Goal: Task Accomplishment & Management: Manage account settings

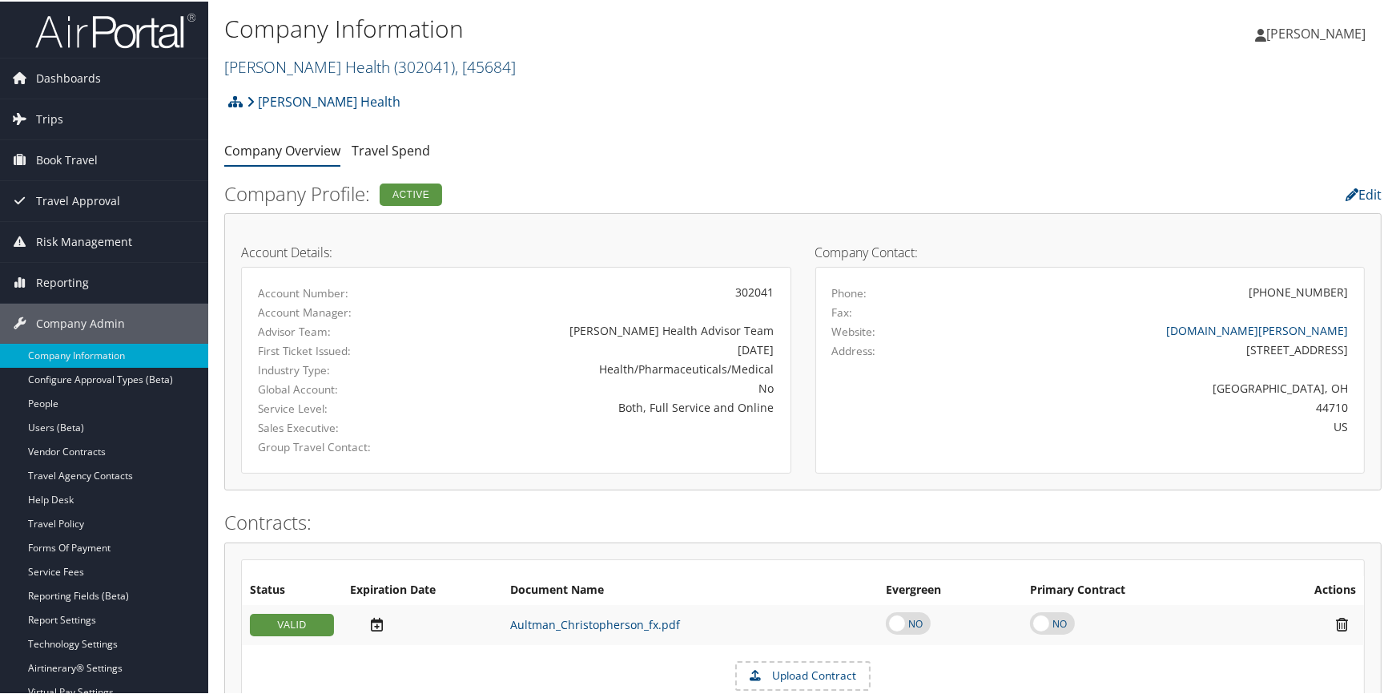
click at [279, 69] on link "Aultman Health ( 302041 ) , [ 45684 ]" at bounding box center [370, 65] width 292 height 22
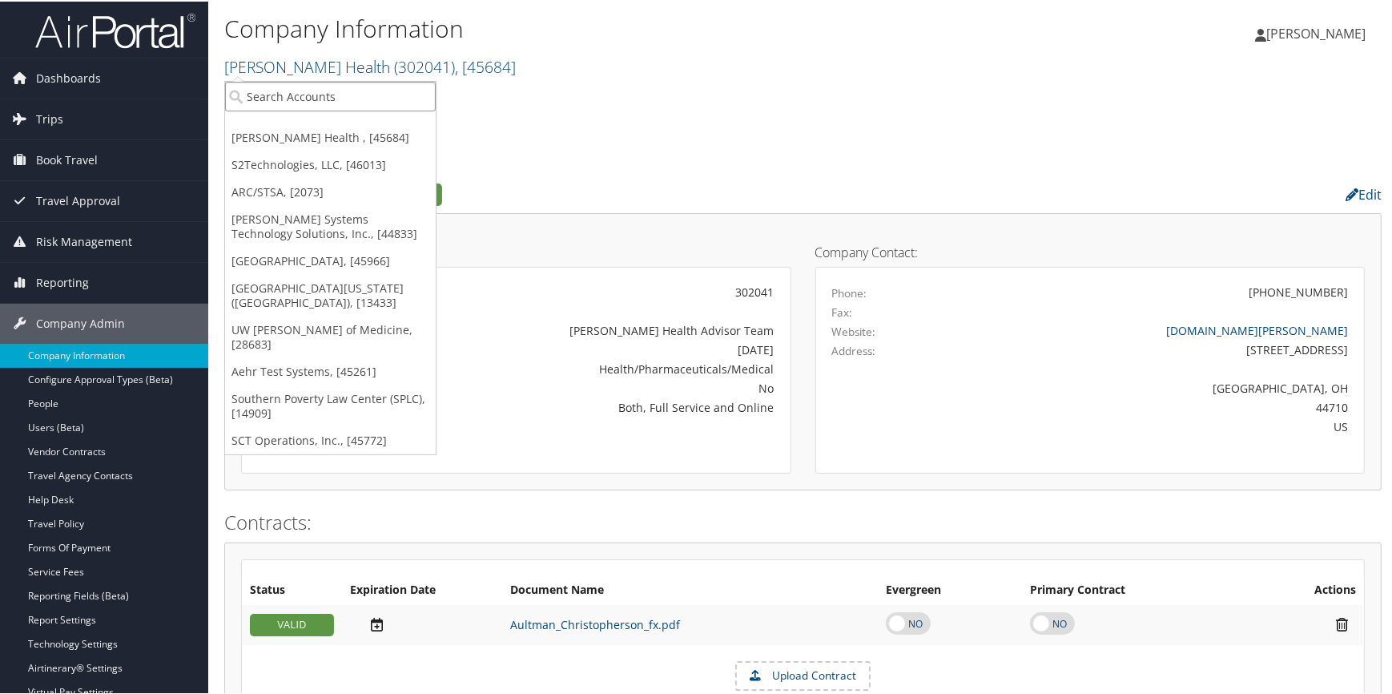
click at [324, 95] on input "search" at bounding box center [330, 95] width 211 height 30
type input "abilene"
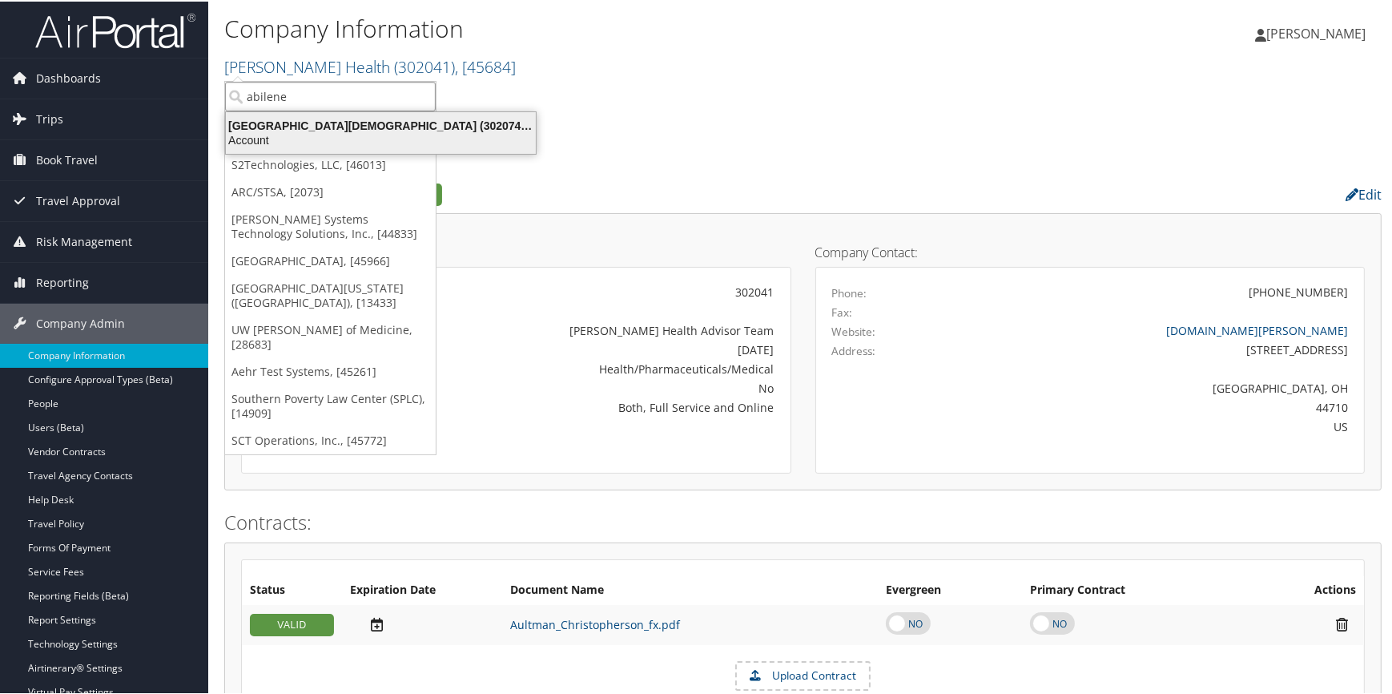
click at [335, 120] on div "Abilene Christian University (302074), [45966]" at bounding box center [380, 124] width 329 height 14
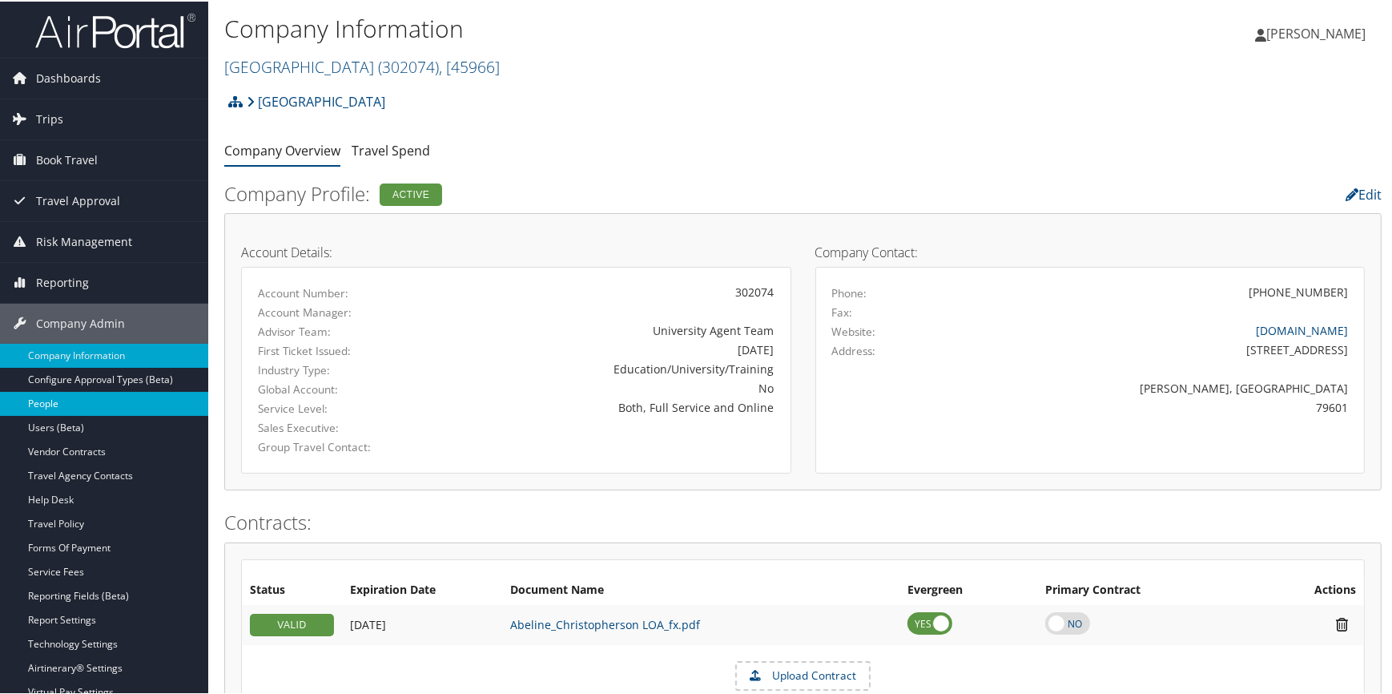
click at [89, 407] on link "People" at bounding box center [104, 402] width 208 height 24
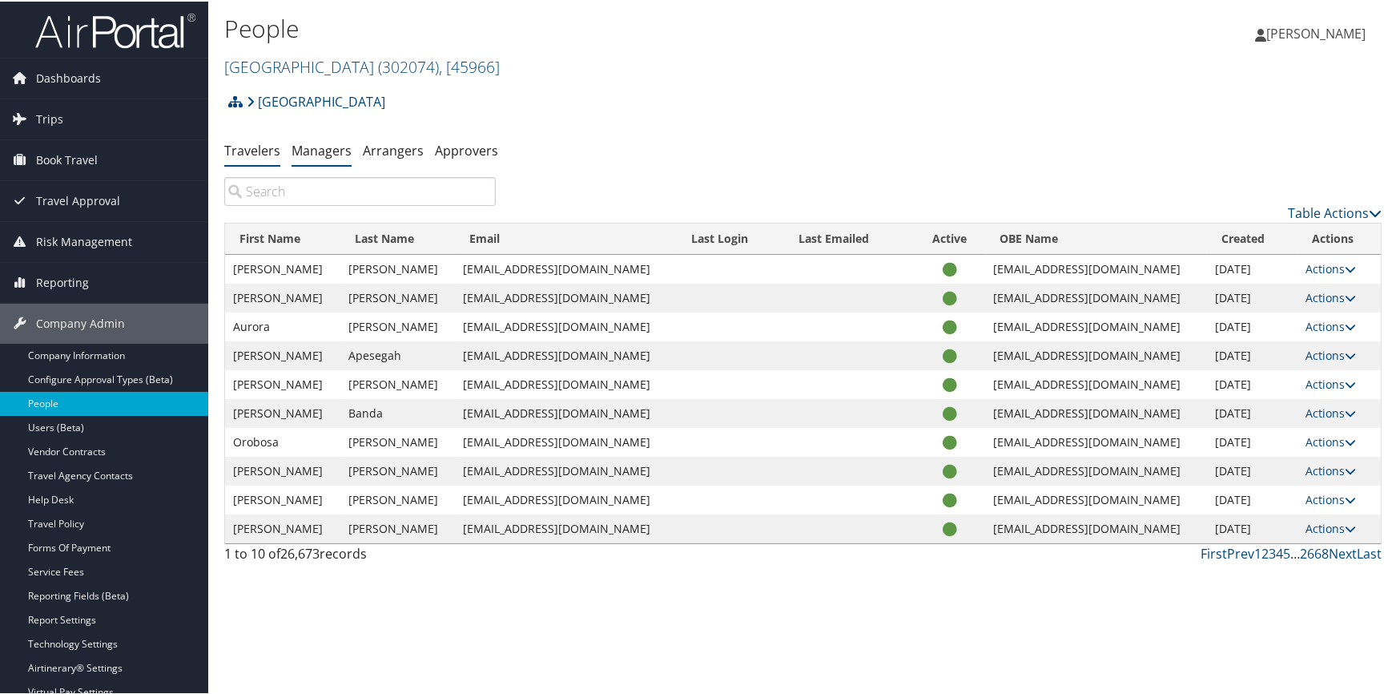
click at [324, 156] on link "Managers" at bounding box center [322, 149] width 60 height 18
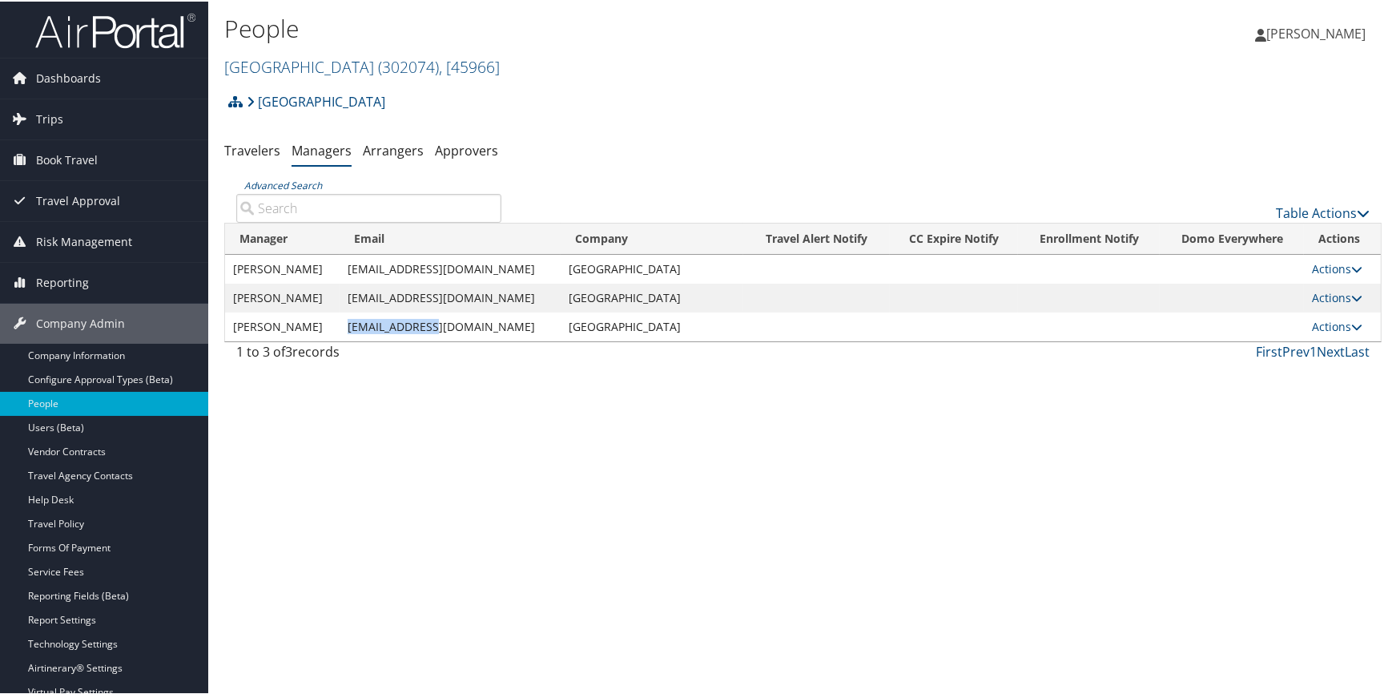
drag, startPoint x: 344, startPoint y: 322, endPoint x: 438, endPoint y: 324, distance: 94.6
click at [438, 324] on td "mga98b@acu.edu" at bounding box center [450, 325] width 221 height 29
copy td "mga98b@acu.edu"
drag, startPoint x: 344, startPoint y: 293, endPoint x: 441, endPoint y: 288, distance: 97.1
click at [441, 288] on td "kmg10b@acu.edu" at bounding box center [450, 296] width 221 height 29
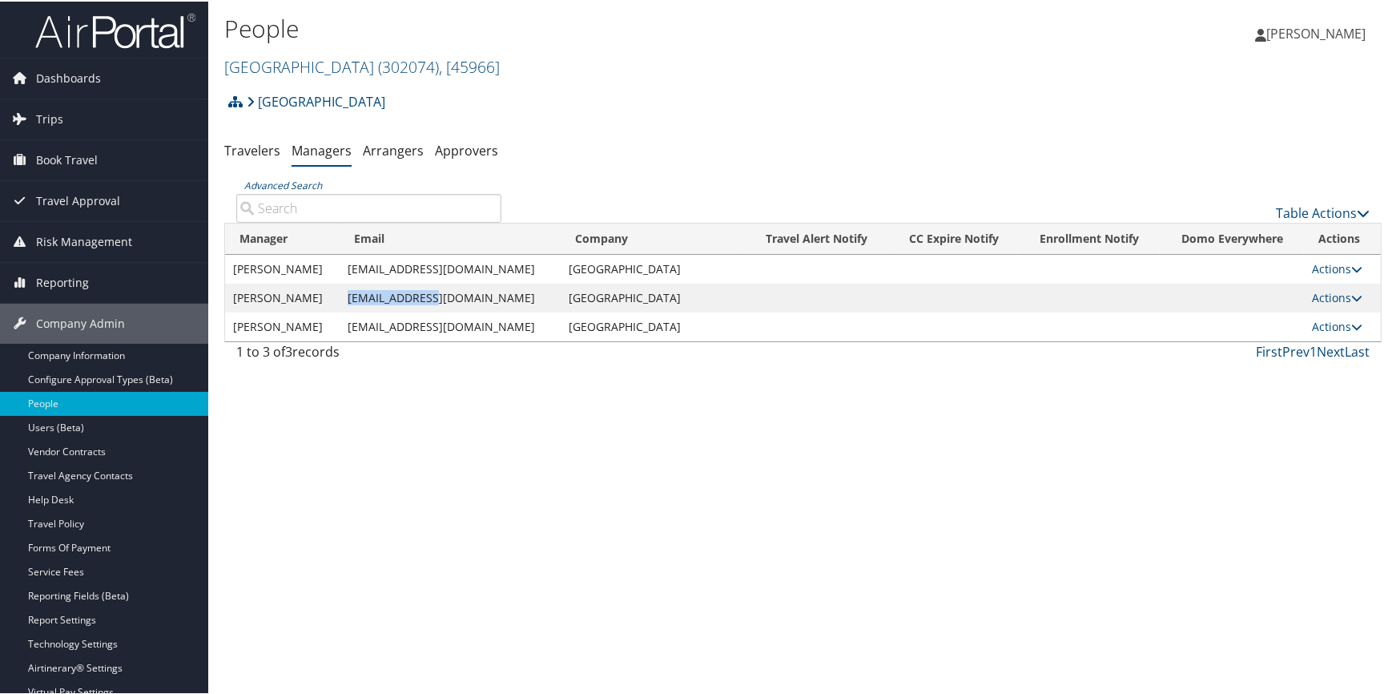
copy td "kmg10b@acu.edu"
click at [358, 75] on link "Abilene Christian University ( 302074 ) , [ 45966 ]" at bounding box center [362, 65] width 276 height 22
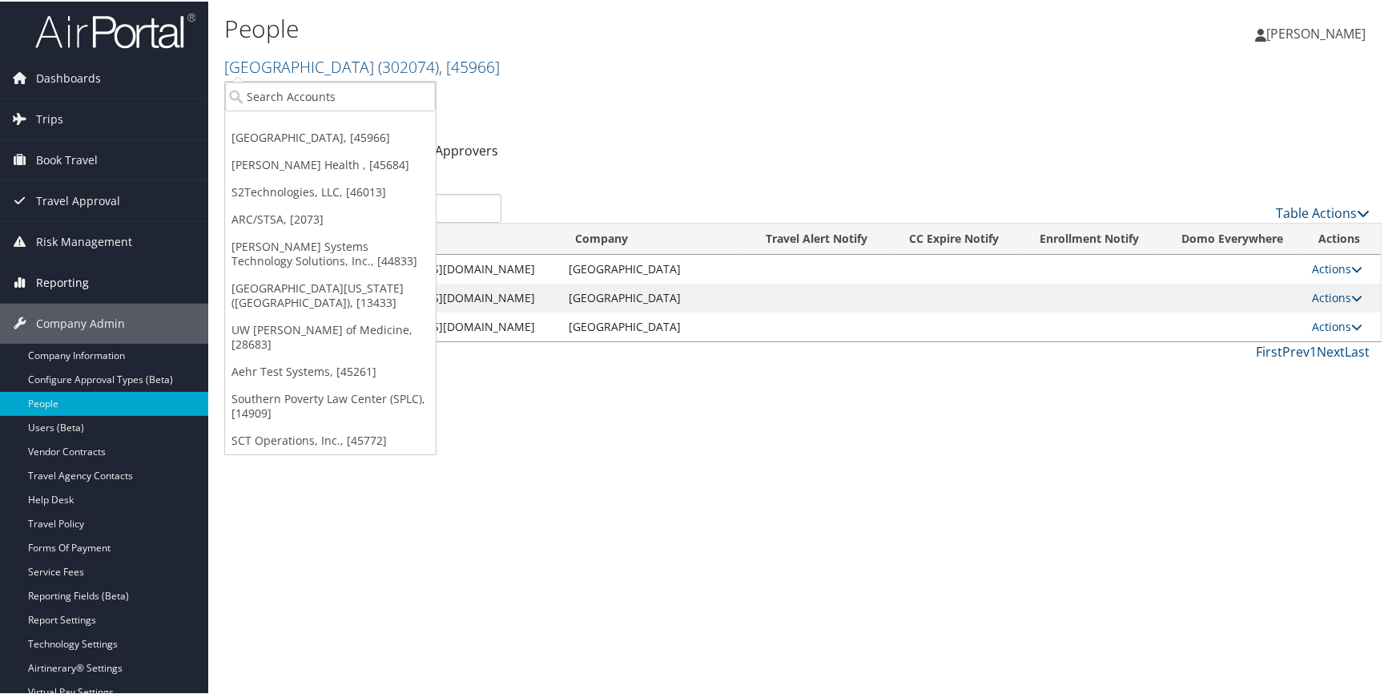
click at [80, 286] on span "Reporting" at bounding box center [62, 281] width 53 height 40
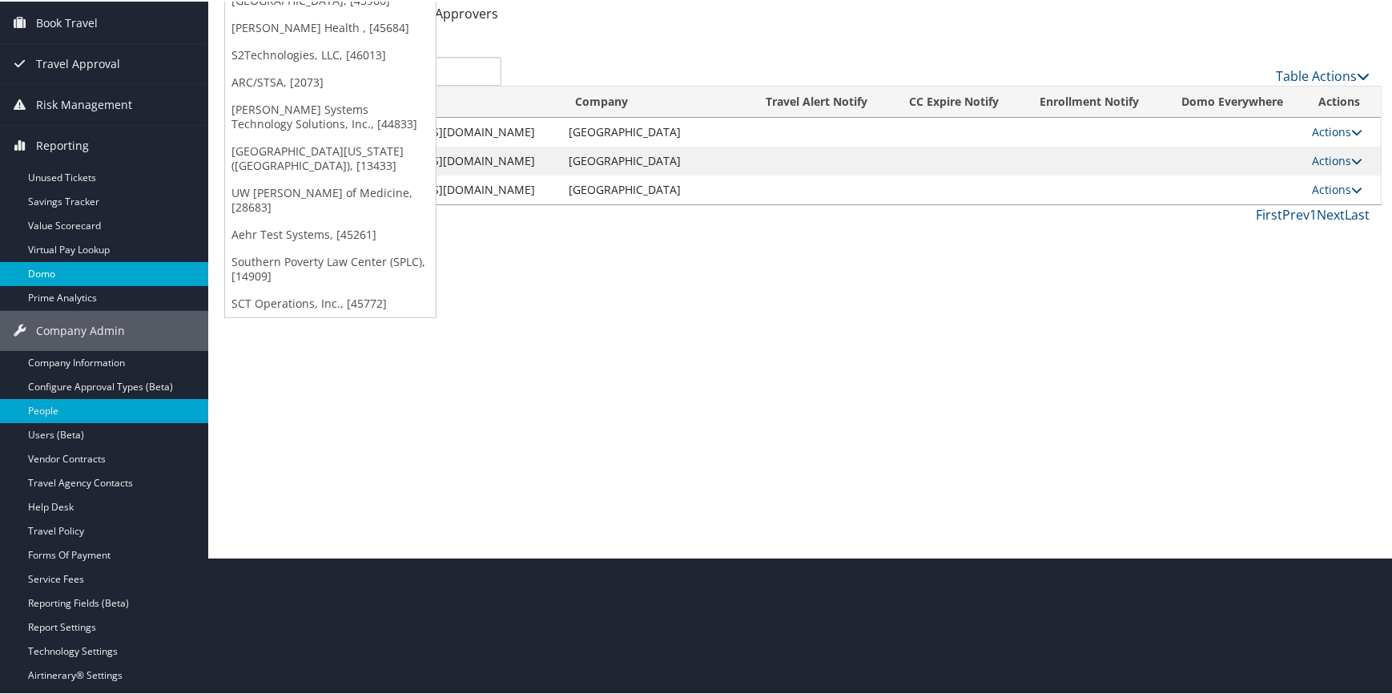
scroll to position [145, 0]
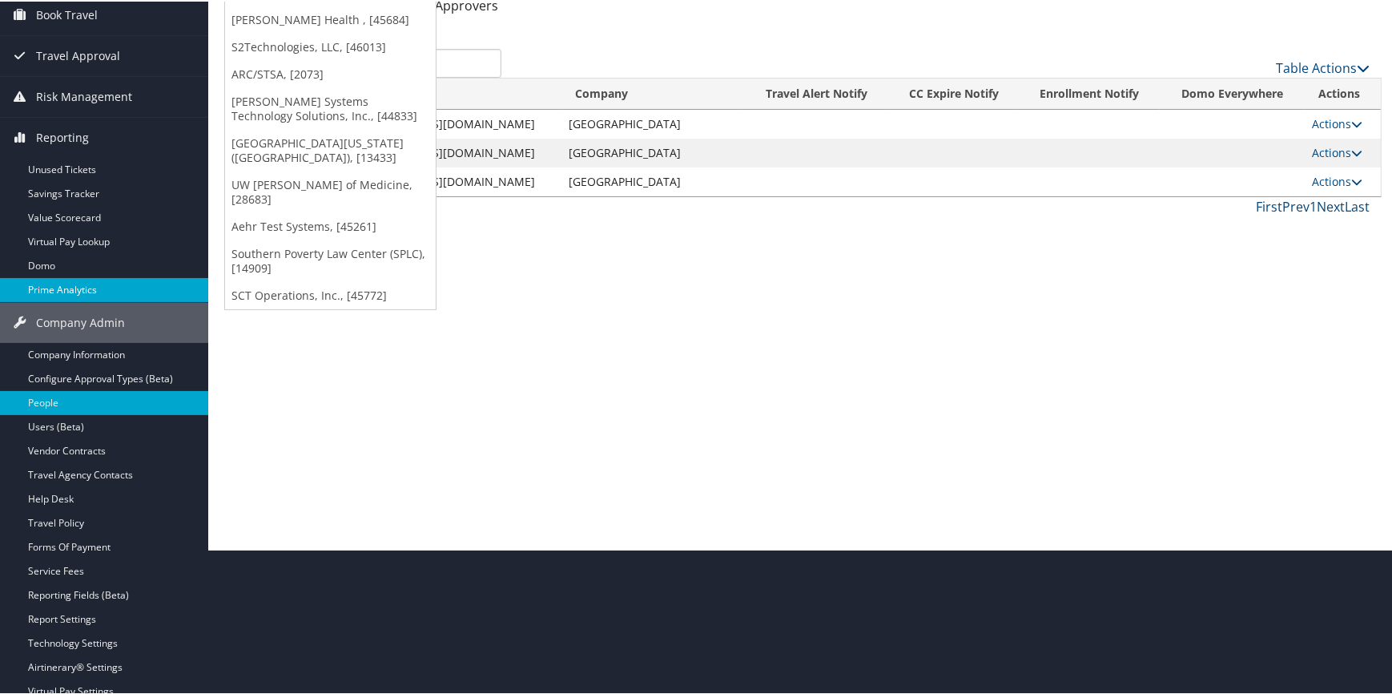
click at [95, 284] on link "Prime Analytics" at bounding box center [104, 288] width 208 height 24
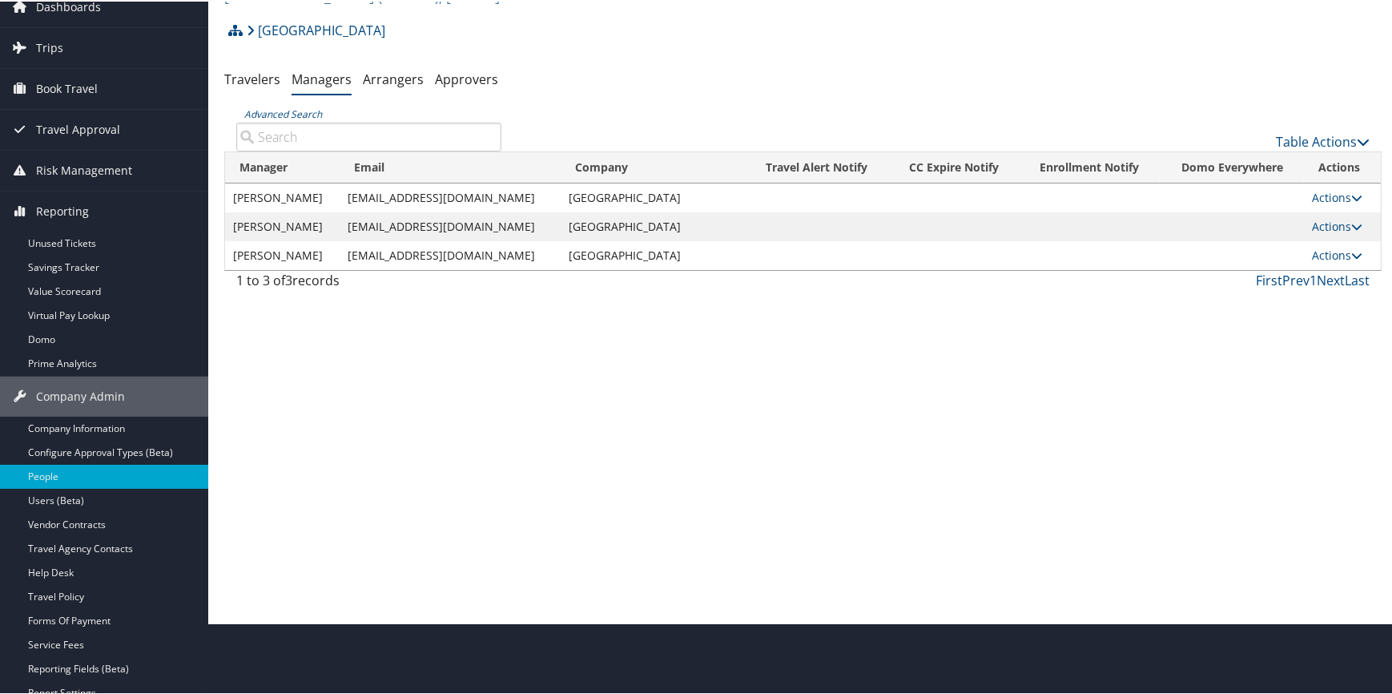
scroll to position [0, 0]
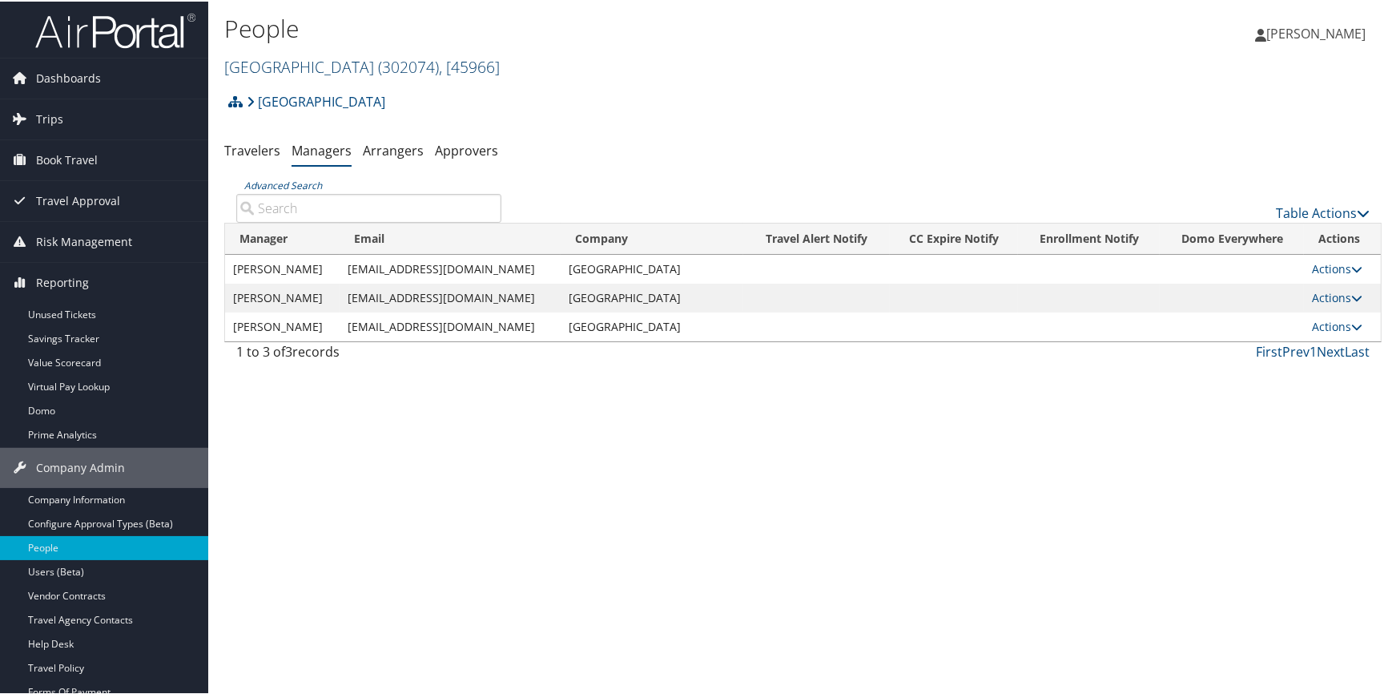
click at [362, 62] on link "Abilene Christian University ( 302074 ) , [ 45966 ]" at bounding box center [362, 65] width 276 height 22
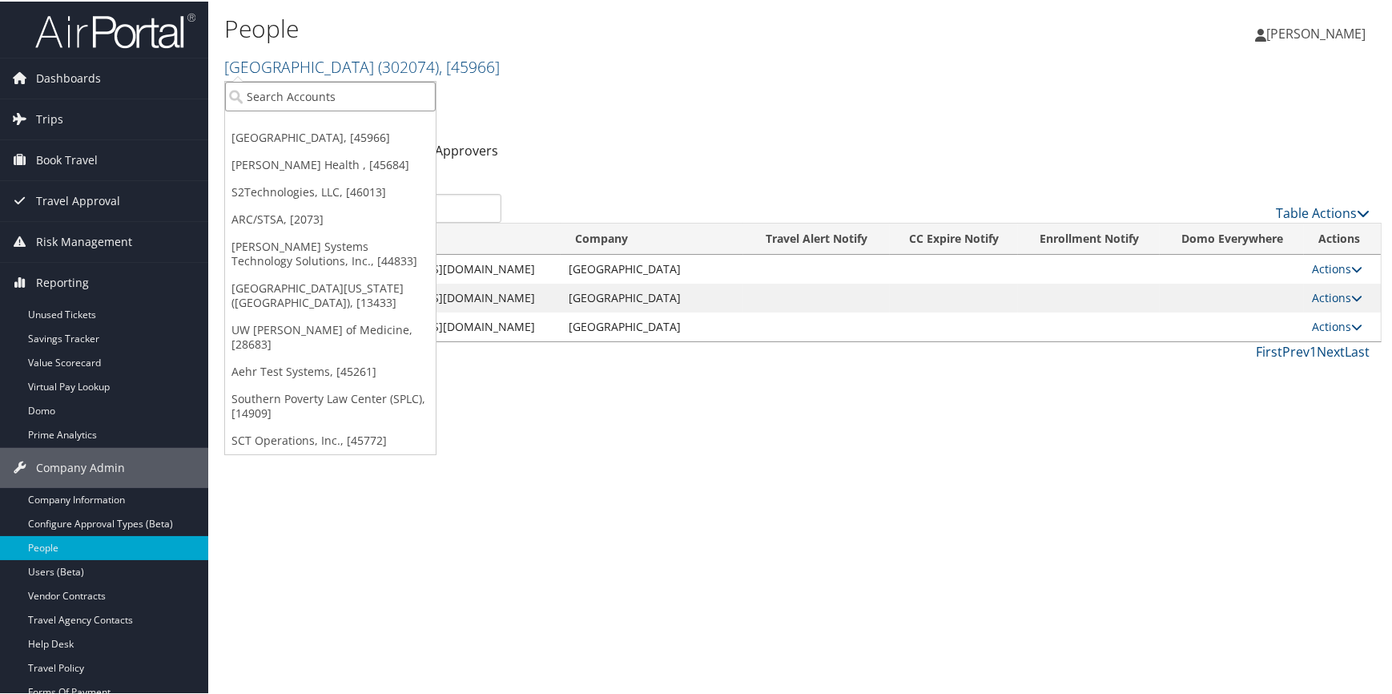
click at [340, 91] on input "search" at bounding box center [330, 95] width 211 height 30
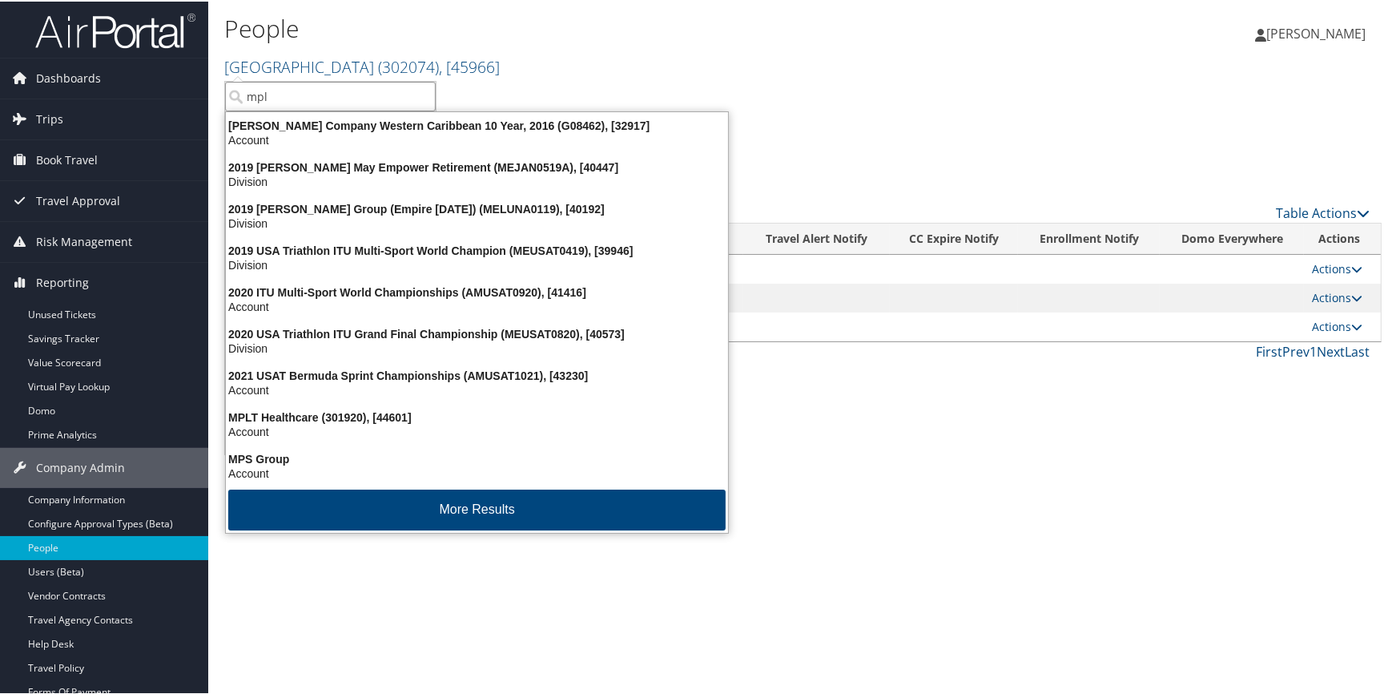
type input "mplt"
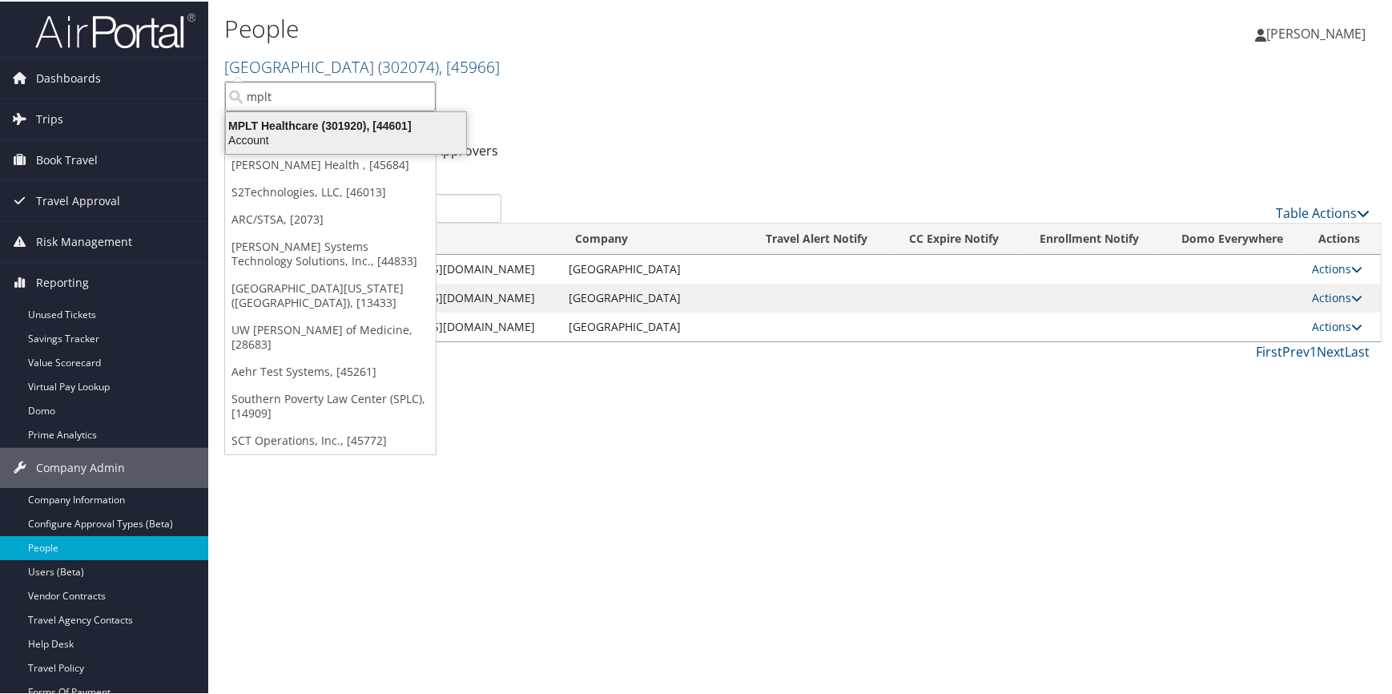
click at [384, 133] on div "Account" at bounding box center [346, 138] width 260 height 14
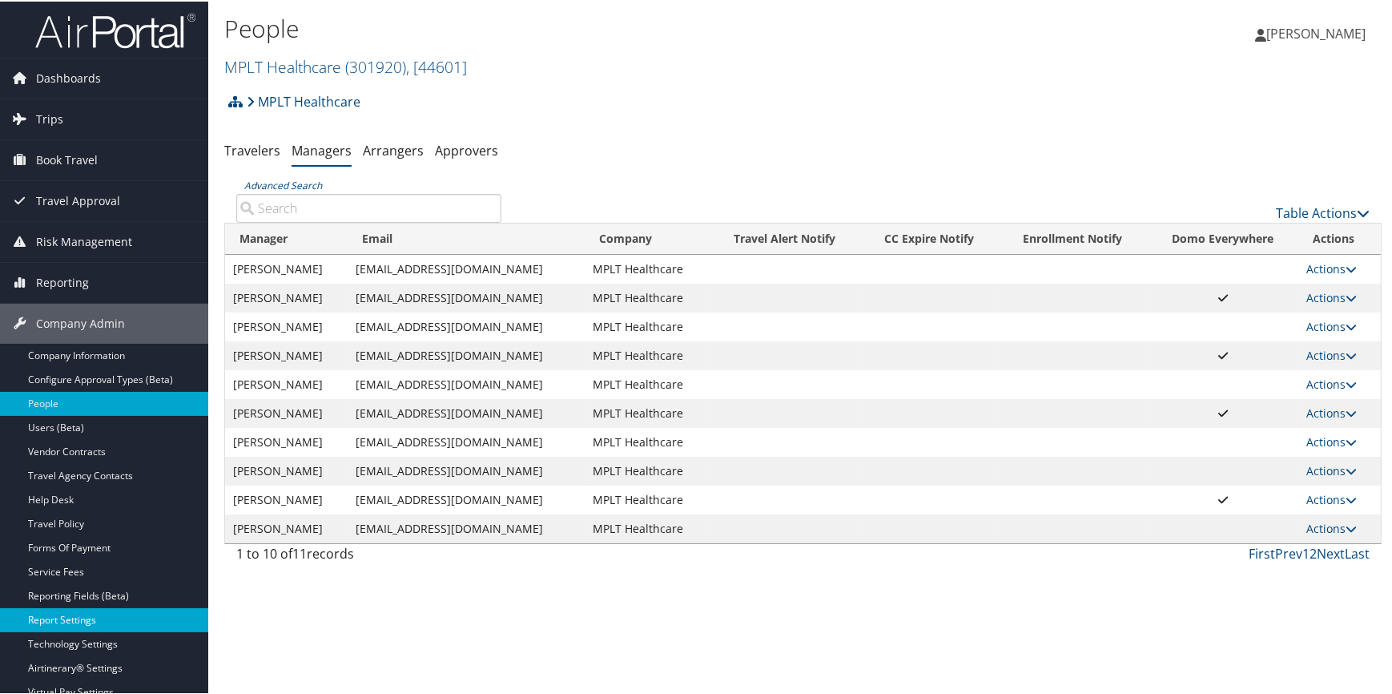
click at [109, 611] on link "Report Settings" at bounding box center [104, 618] width 208 height 24
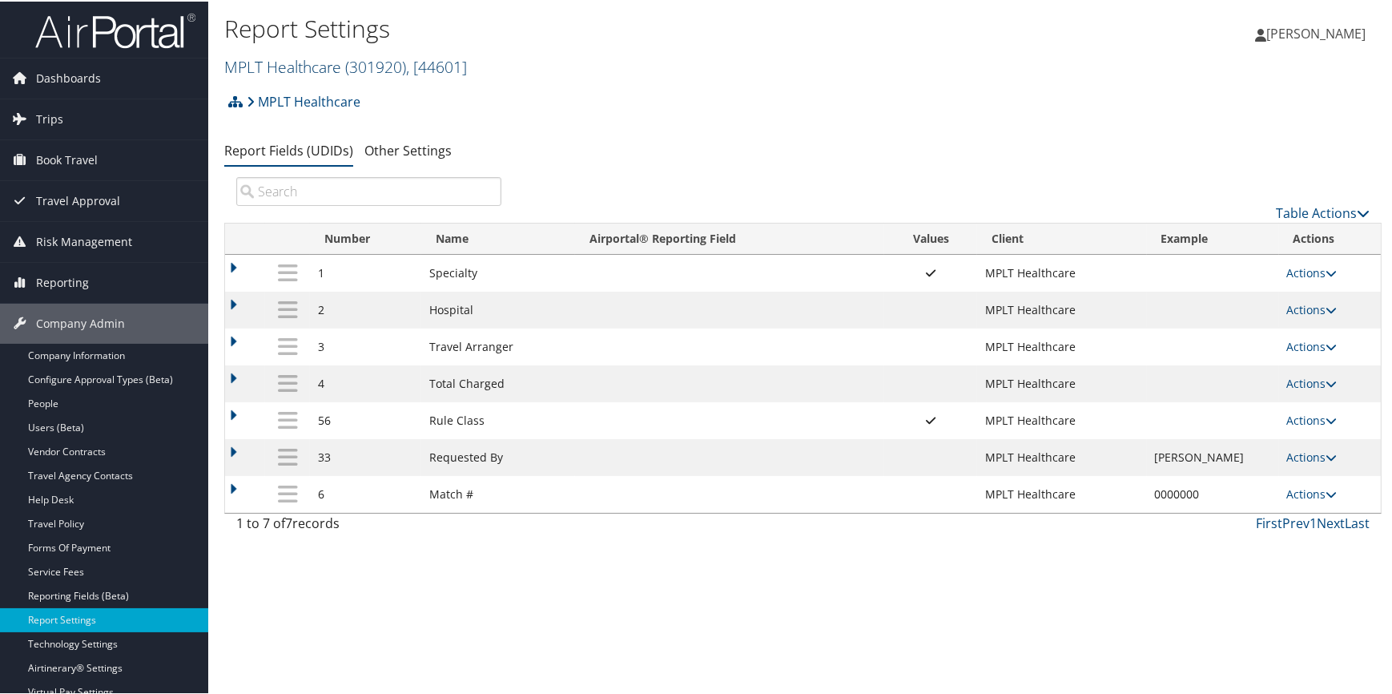
click at [355, 62] on span "( 301920 )" at bounding box center [375, 65] width 61 height 22
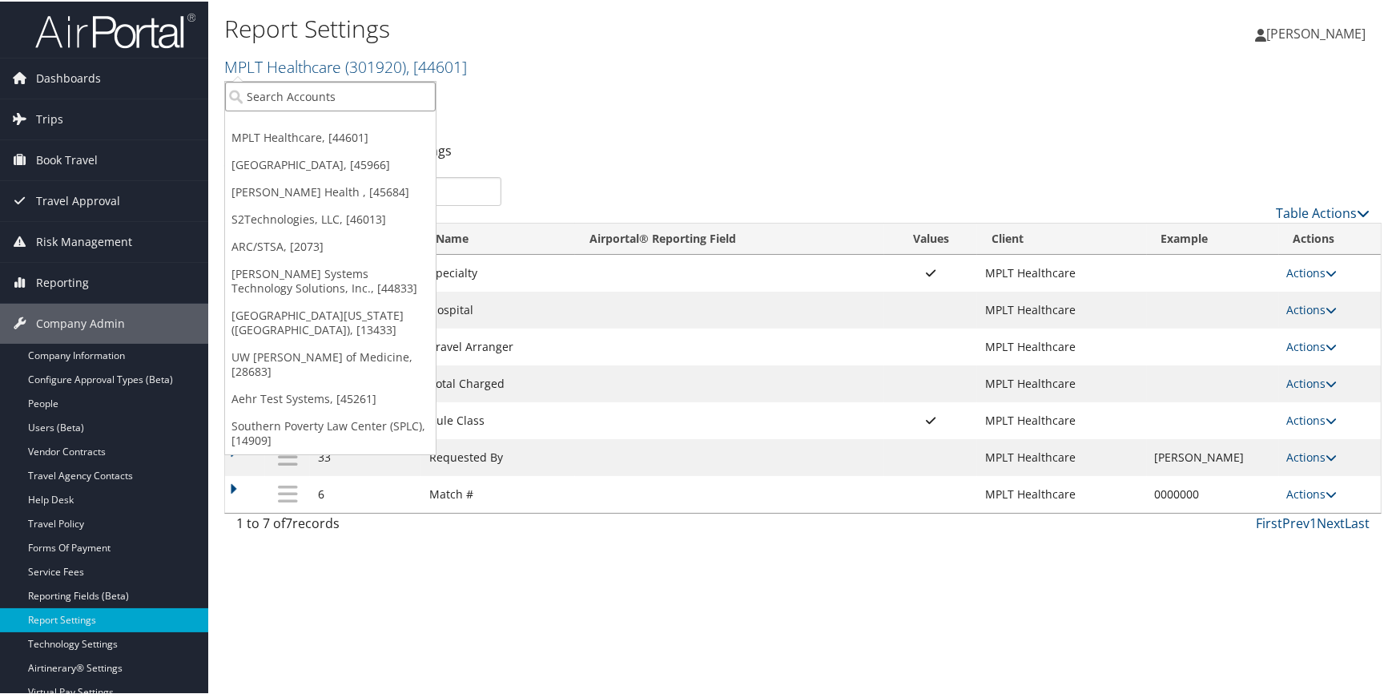
click at [335, 103] on input "search" at bounding box center [330, 95] width 211 height 30
type input "rimini"
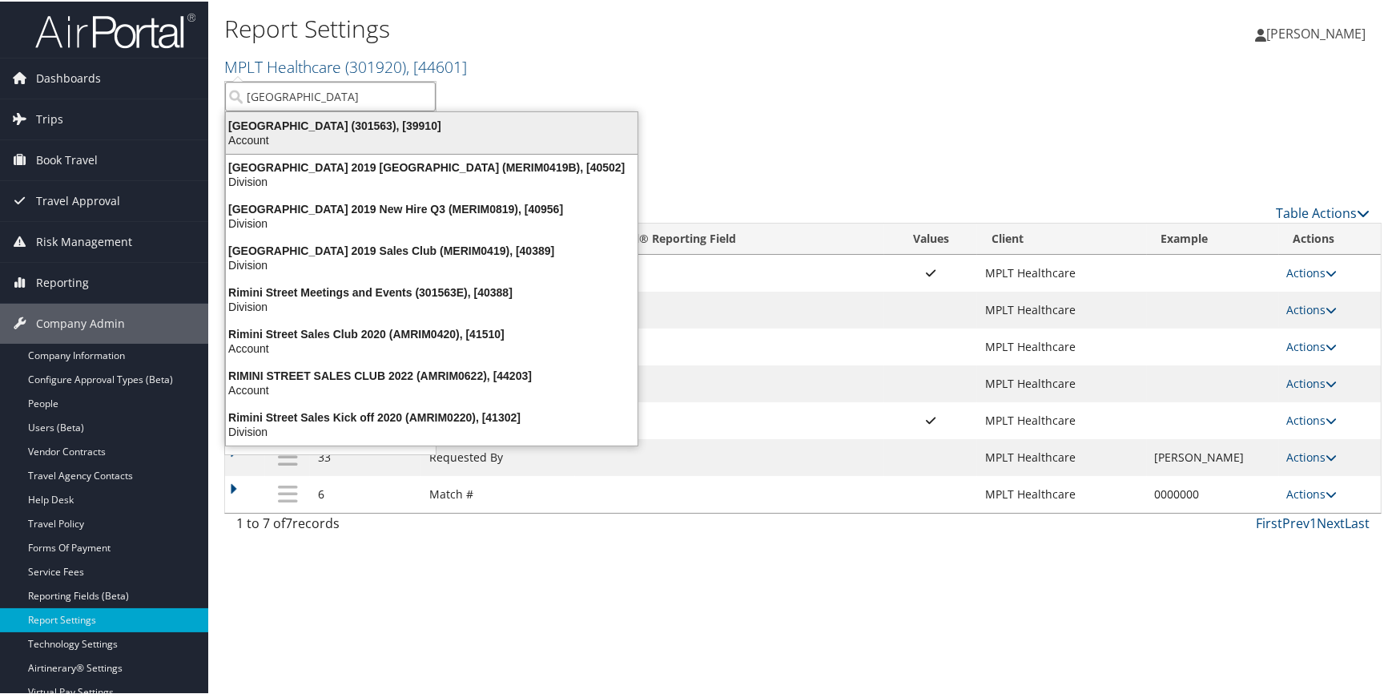
click at [323, 115] on div "Rimini Street (301563), [39910] Account" at bounding box center [431, 131] width 407 height 37
